Goal: Task Accomplishment & Management: Complete application form

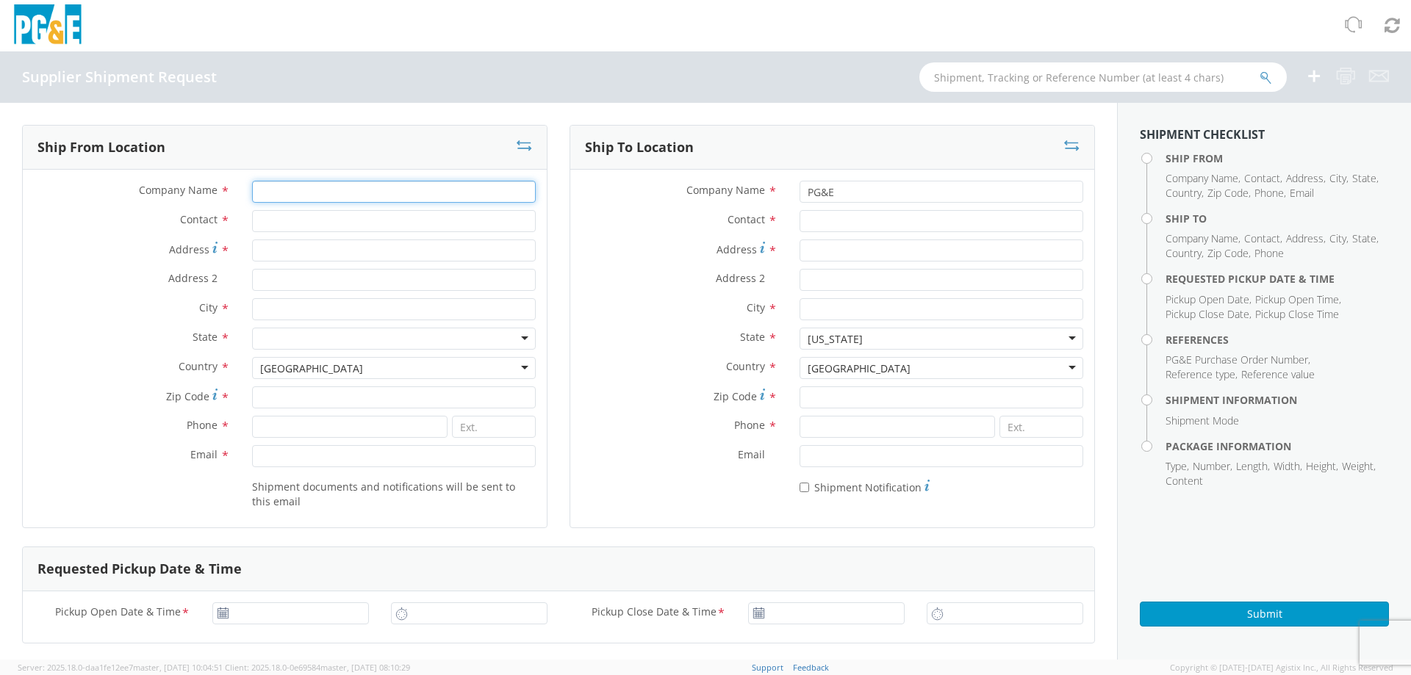
click at [333, 188] on input "Company Name *" at bounding box center [394, 192] width 284 height 22
type input "Pacific Utilities"
type input "[PERSON_NAME]"
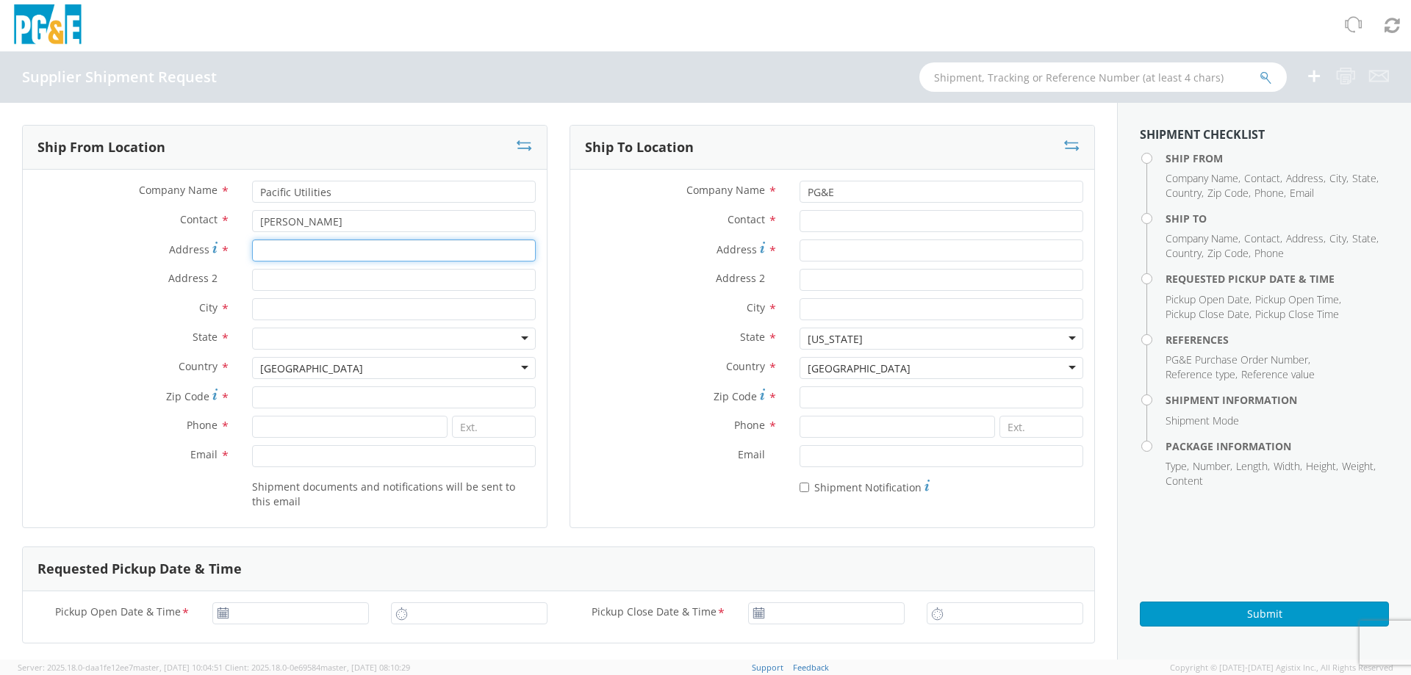
type input "[STREET_ADDRESS]"
type input "[GEOGRAPHIC_DATA]"
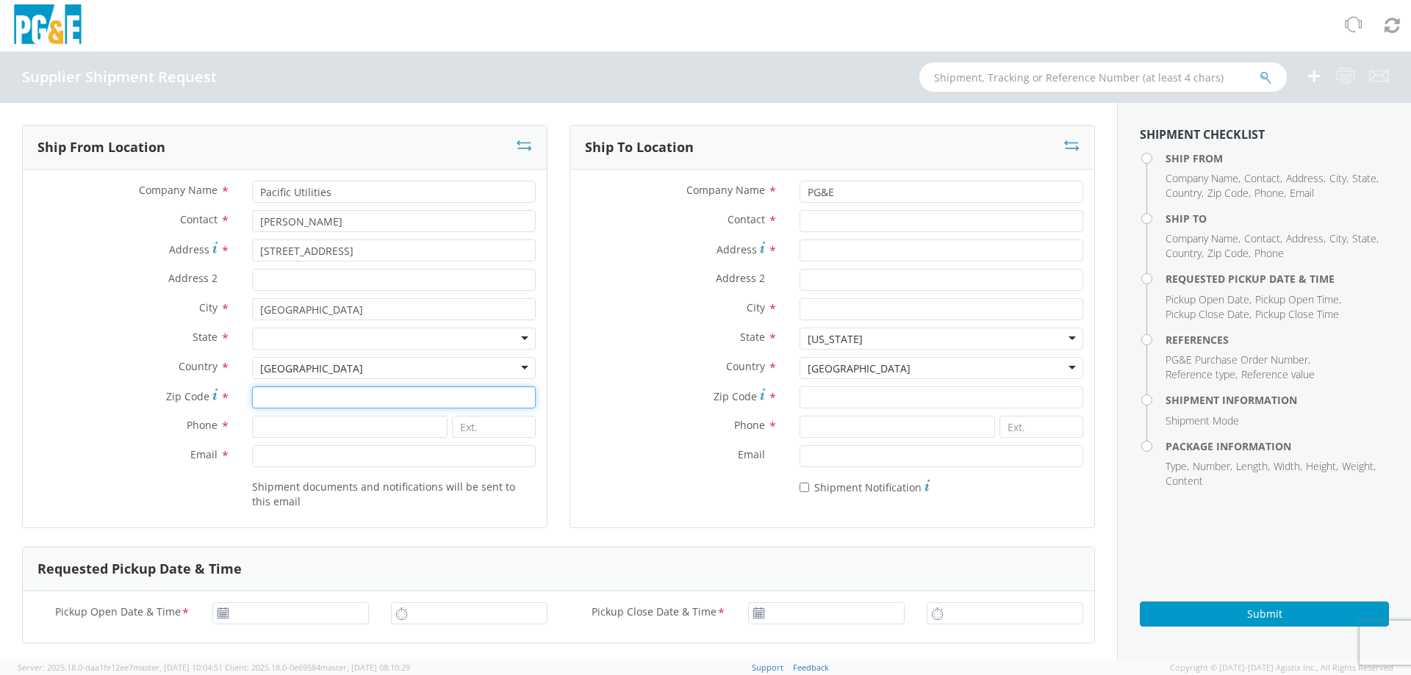
type input "94520"
type input "9257712350"
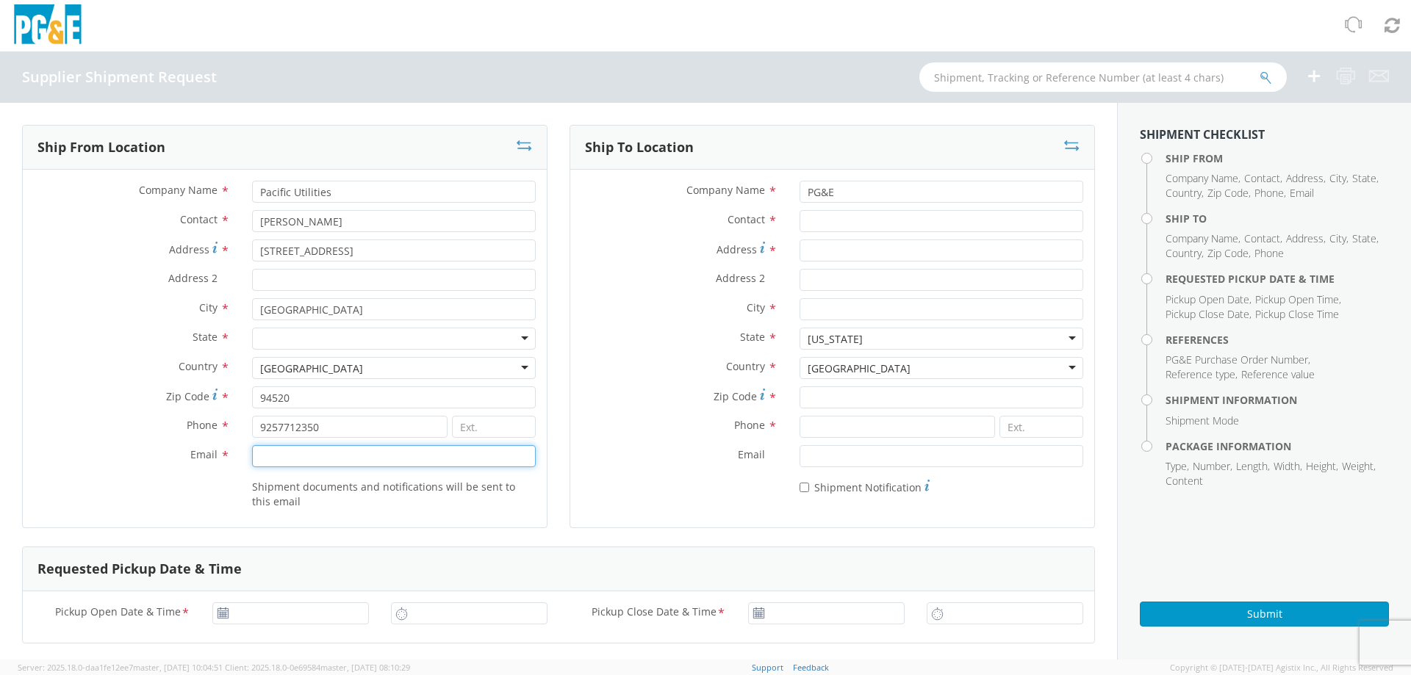
type input "[PERSON_NAME][EMAIL_ADDRESS][DOMAIN_NAME]"
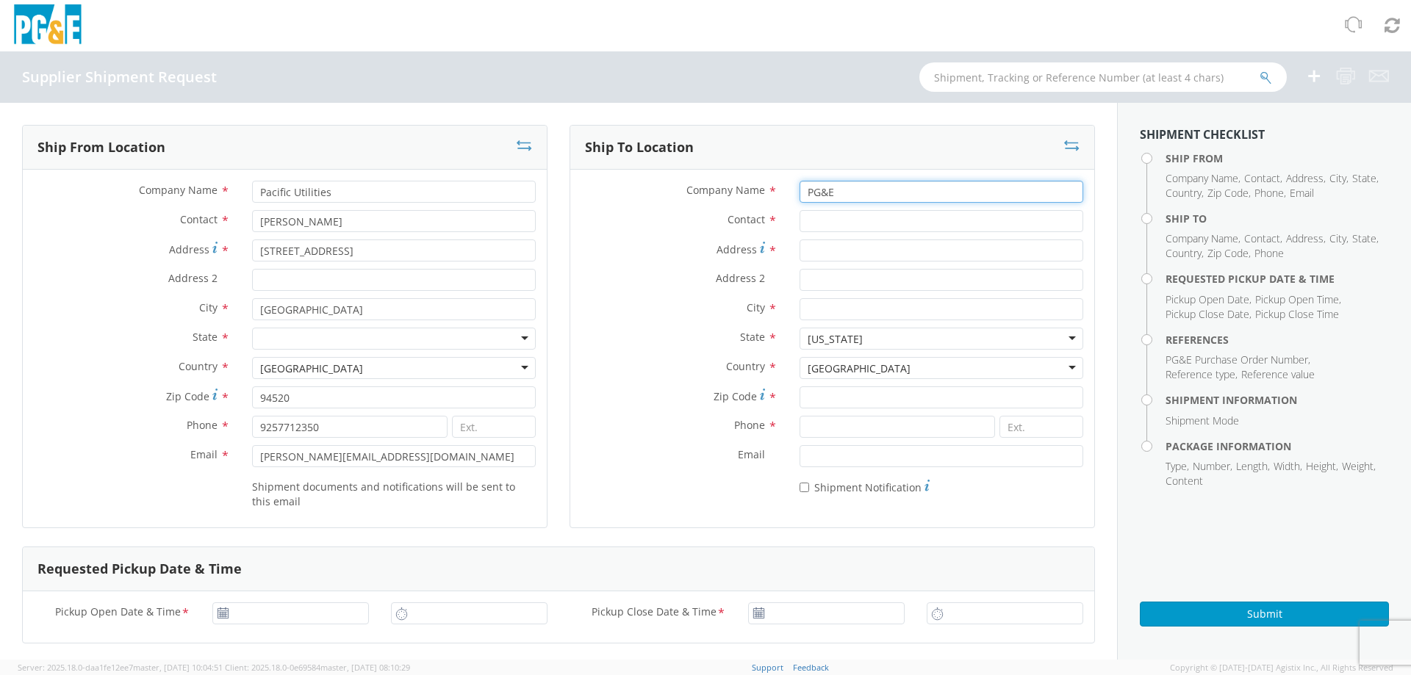
click at [885, 197] on input "PG&E" at bounding box center [942, 192] width 284 height 22
type input "P"
